Goal: Task Accomplishment & Management: Use online tool/utility

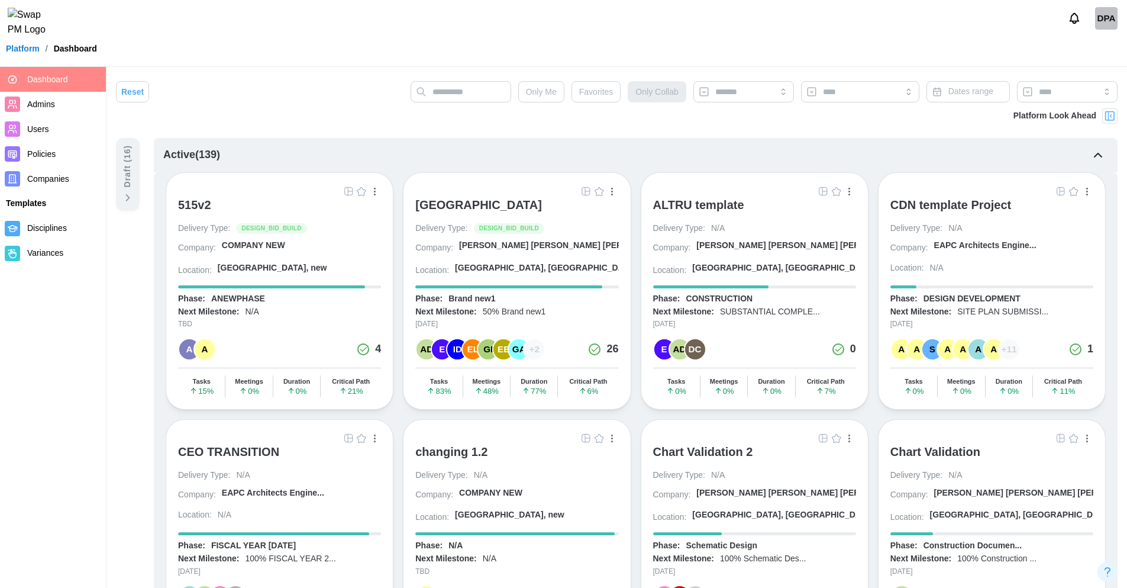
click at [533, 204] on div "[GEOGRAPHIC_DATA]" at bounding box center [478, 205] width 127 height 14
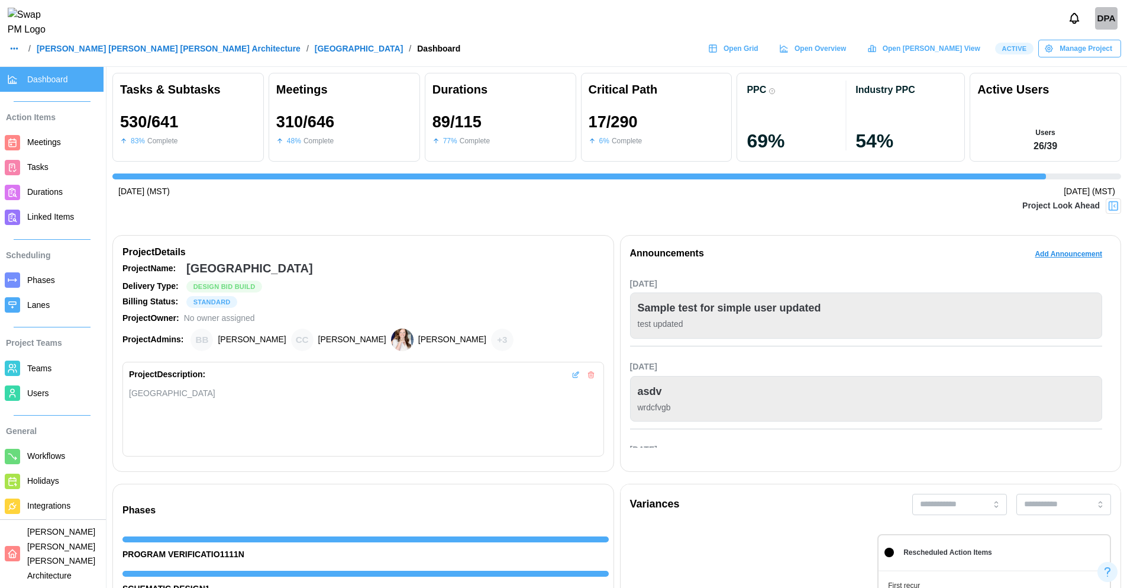
scroll to position [0, 11420]
click at [939, 51] on span "Open Gantt View" at bounding box center [932, 48] width 98 height 17
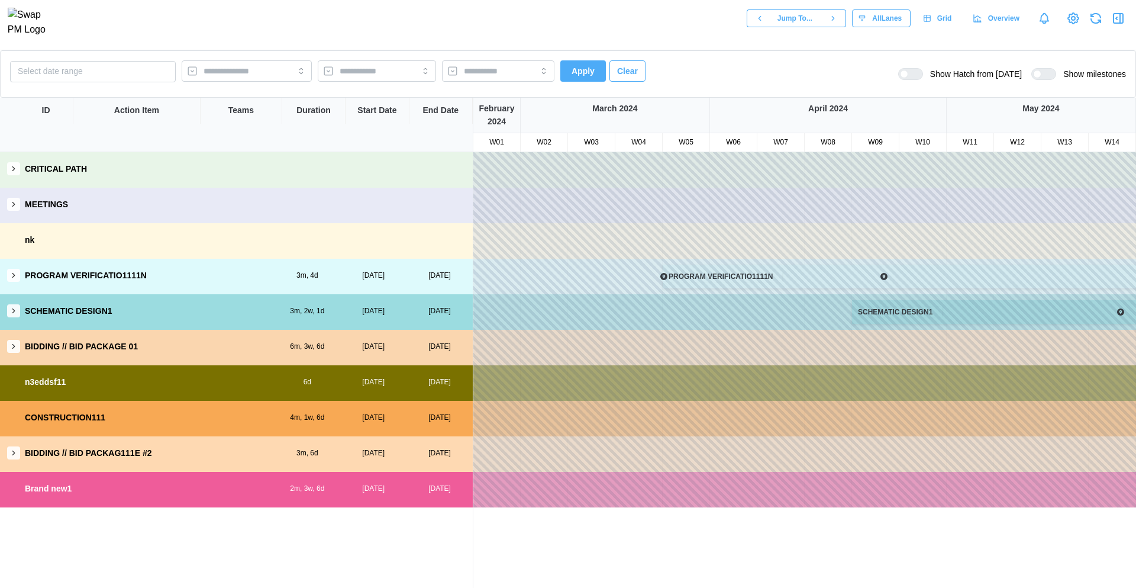
click at [14, 272] on icon "button" at bounding box center [13, 275] width 8 height 8
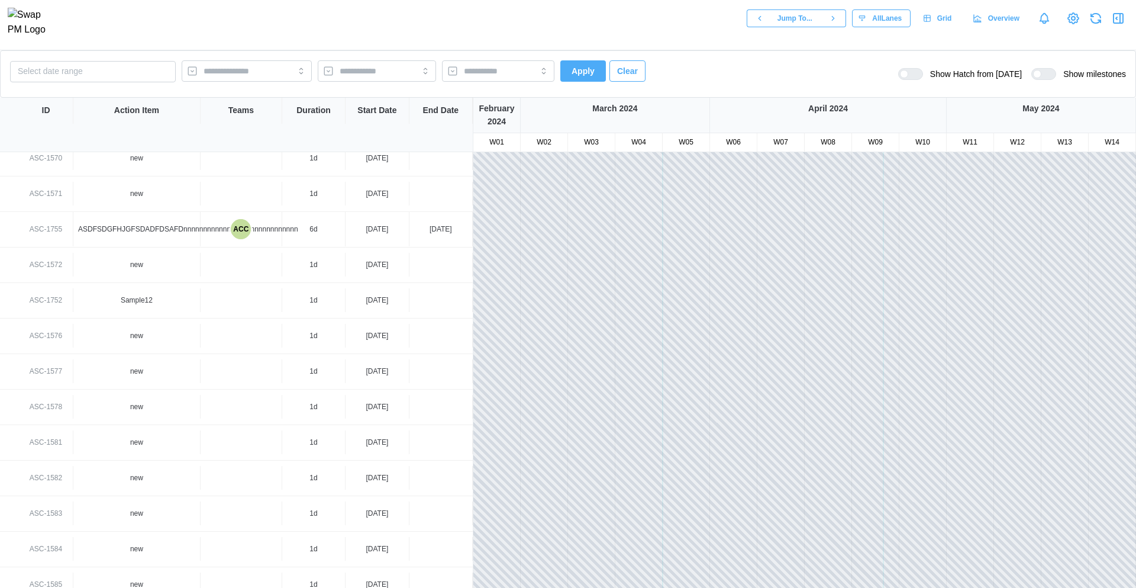
scroll to position [580, 0]
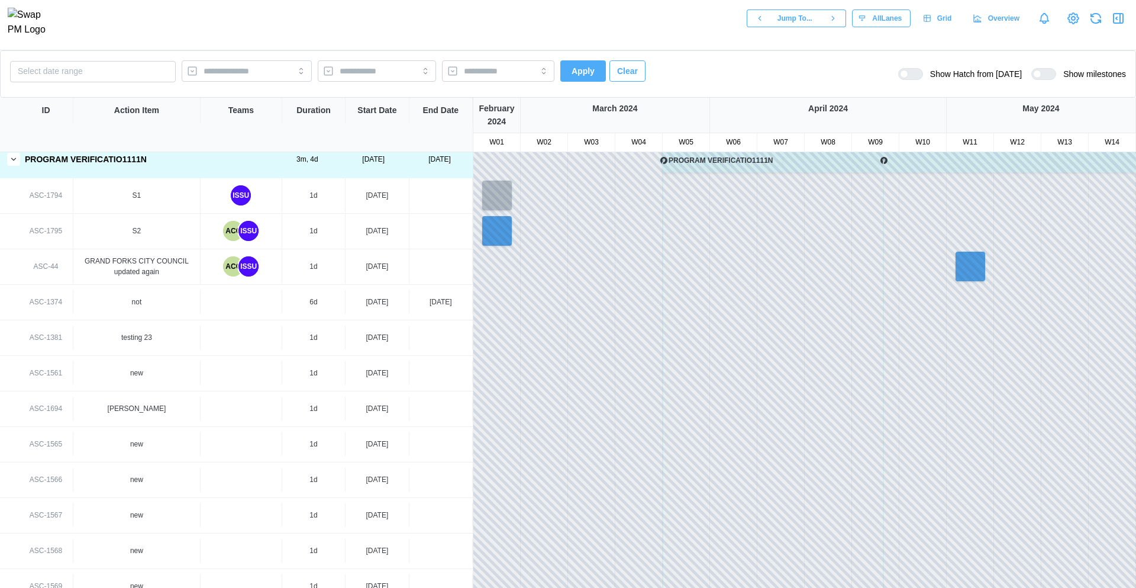
click at [243, 269] on div "ISSU" at bounding box center [248, 266] width 20 height 20
click at [226, 273] on div "ACC" at bounding box center [233, 266] width 20 height 20
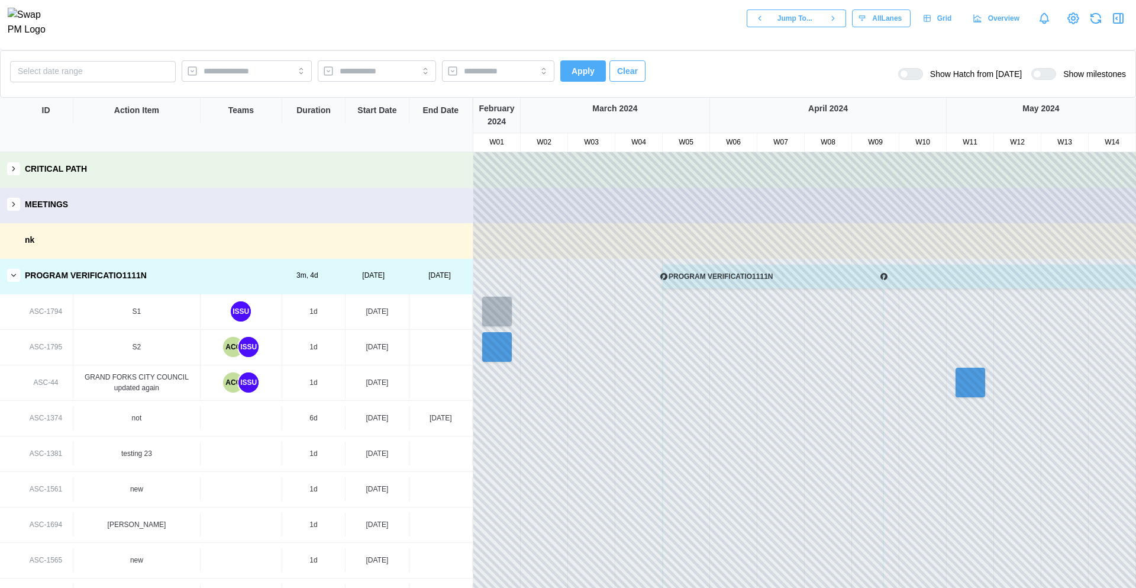
click at [12, 278] on icon "button" at bounding box center [13, 275] width 8 height 8
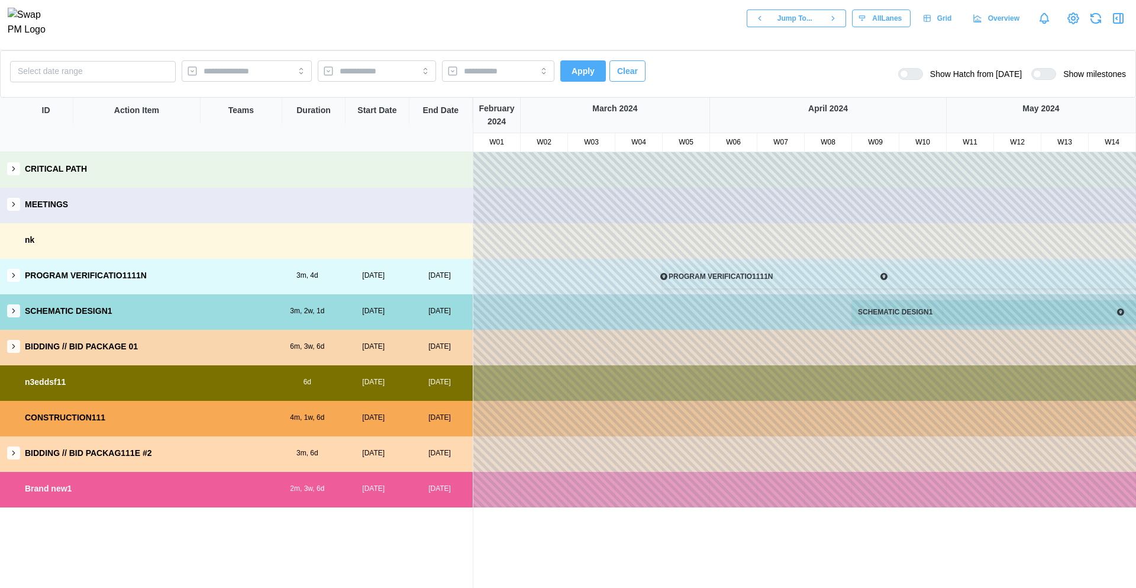
click at [15, 347] on icon "button" at bounding box center [13, 346] width 8 height 8
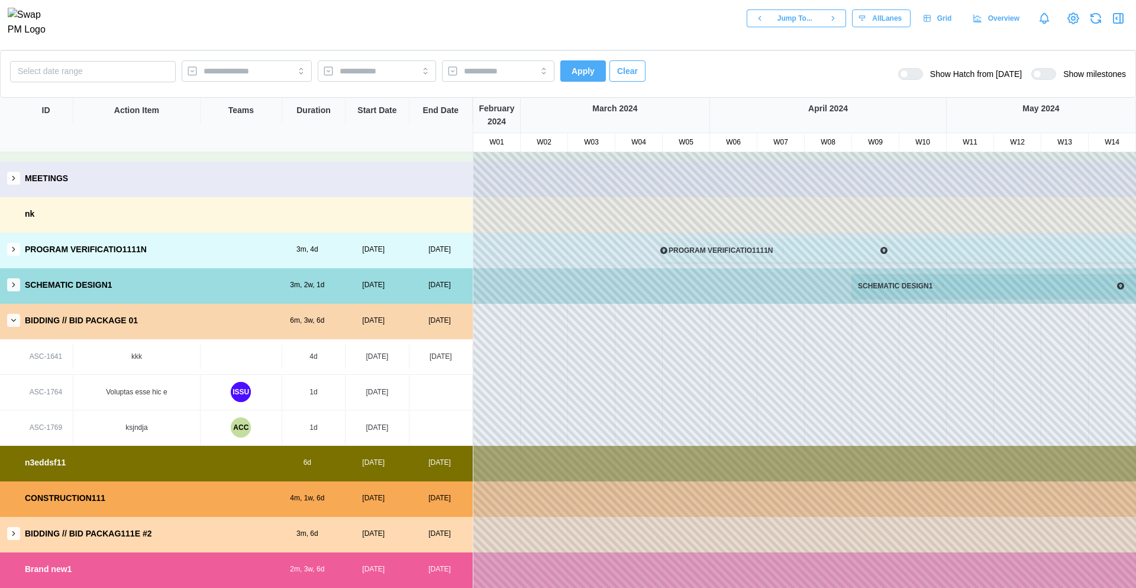
click at [16, 534] on icon "button" at bounding box center [13, 533] width 8 height 8
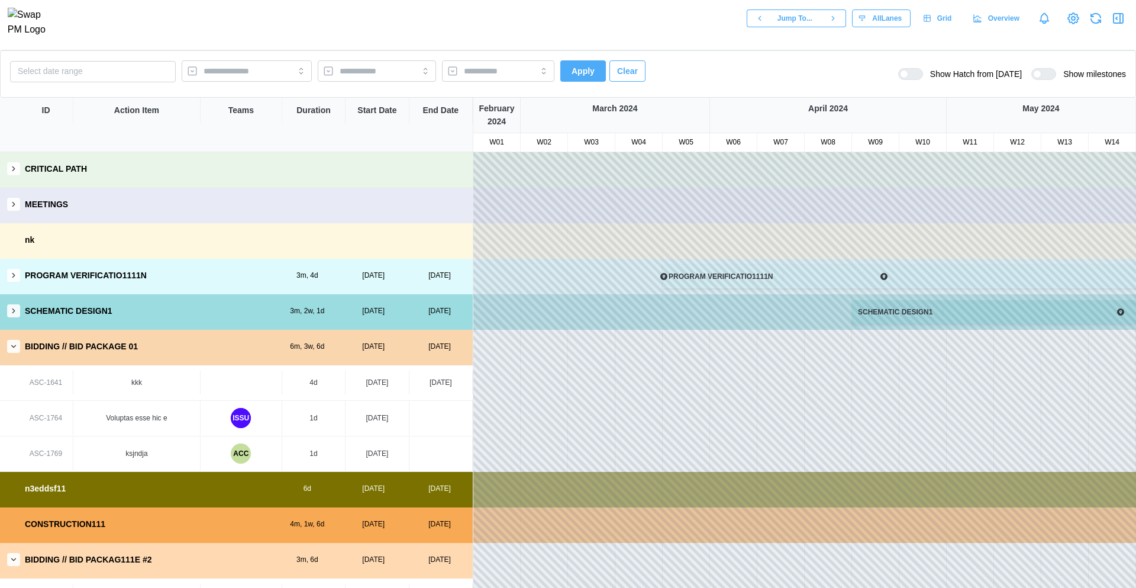
click at [11, 204] on icon "button" at bounding box center [13, 204] width 8 height 8
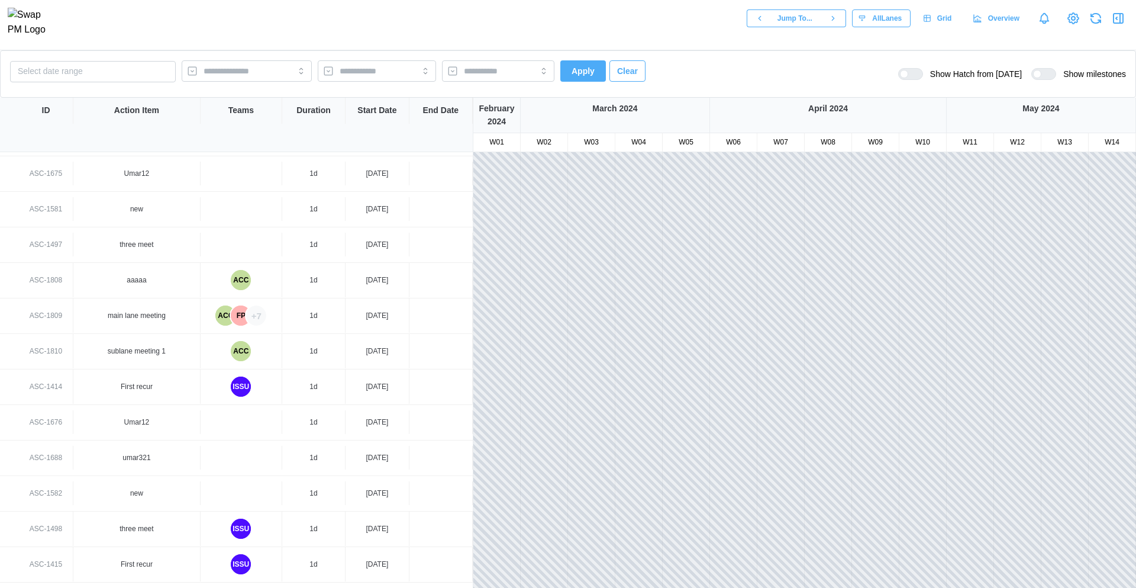
click at [252, 318] on div "+7" at bounding box center [256, 315] width 20 height 20
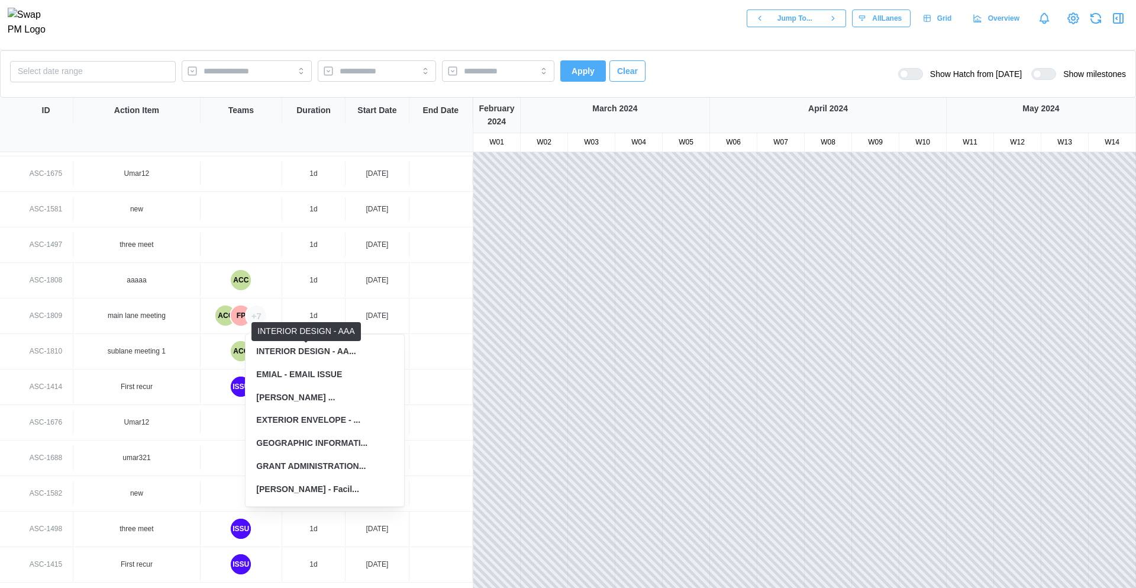
click at [279, 353] on div "INTERIOR DESIGN - AA..." at bounding box center [305, 351] width 99 height 13
click at [259, 320] on div "+7" at bounding box center [256, 315] width 20 height 20
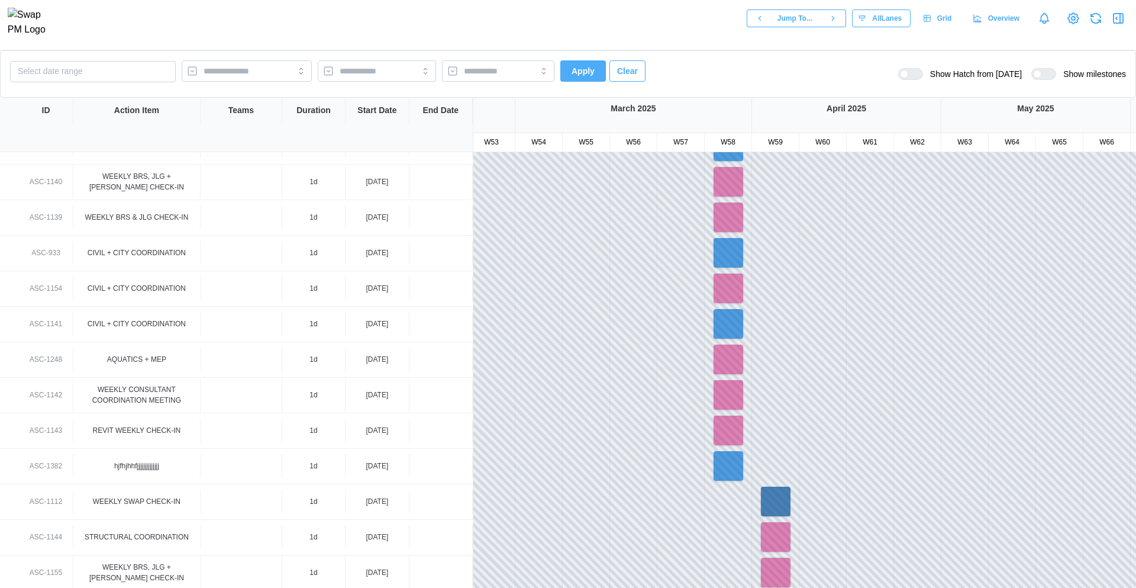
click at [913, 75] on div at bounding box center [915, 74] width 14 height 11
